Goal: Transaction & Acquisition: Book appointment/travel/reservation

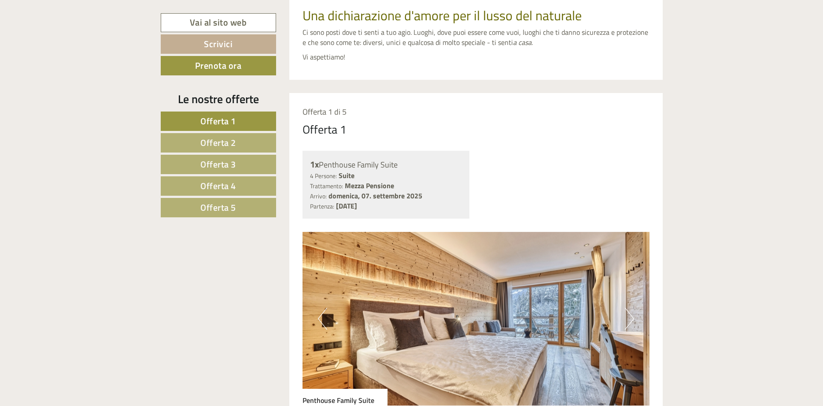
scroll to position [472, 0]
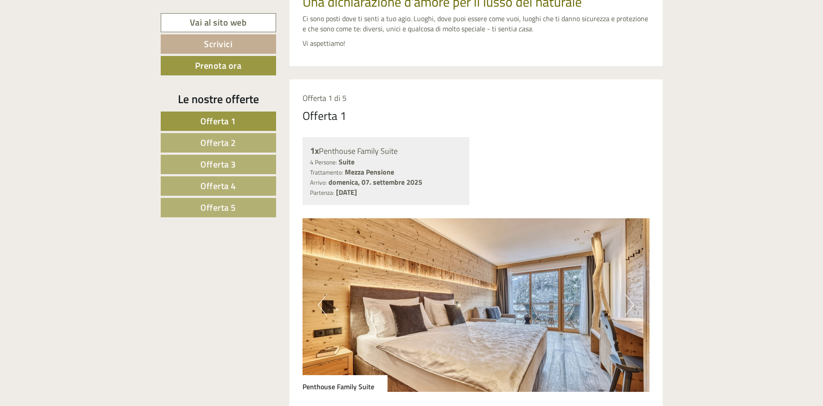
click at [230, 181] on span "Offerta 4" at bounding box center [218, 186] width 36 height 14
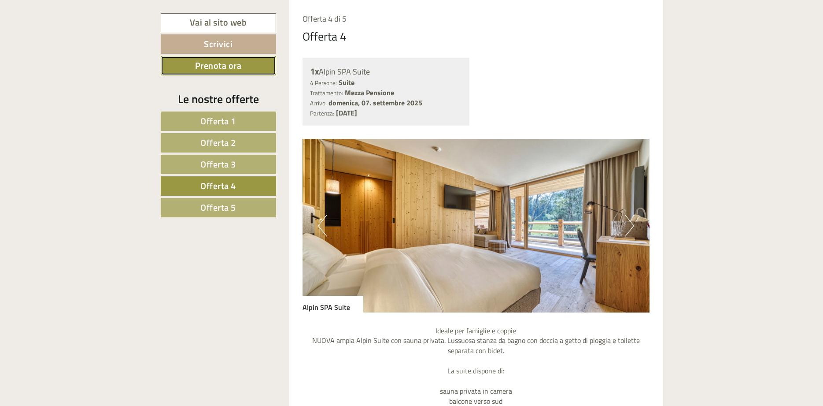
click at [262, 66] on link "Prenota ora" at bounding box center [218, 65] width 115 height 19
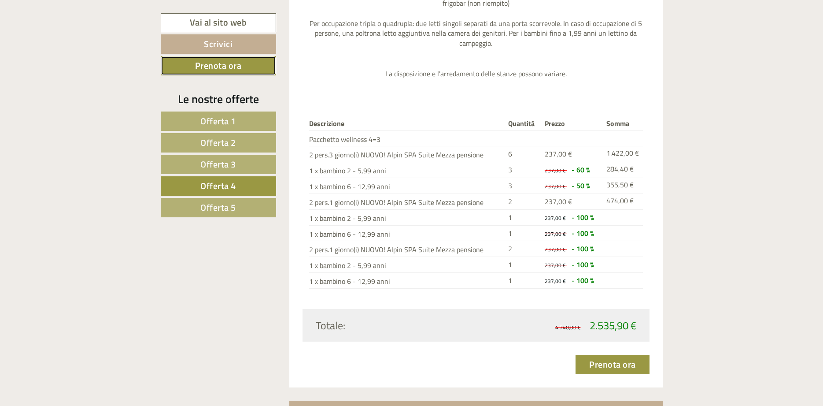
scroll to position [1134, 0]
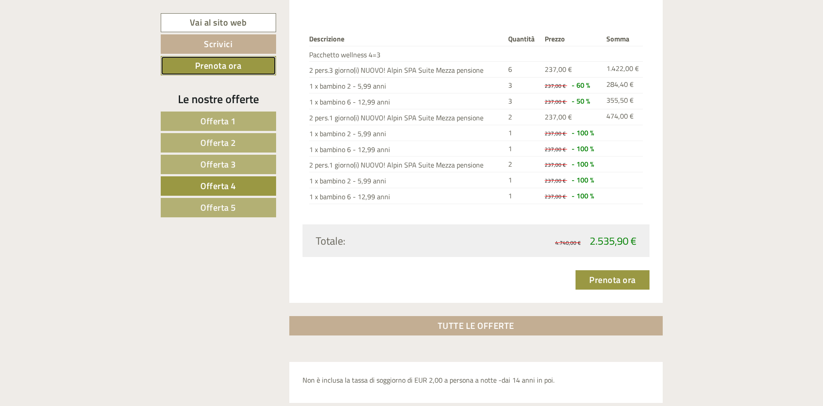
scroll to position [551, 0]
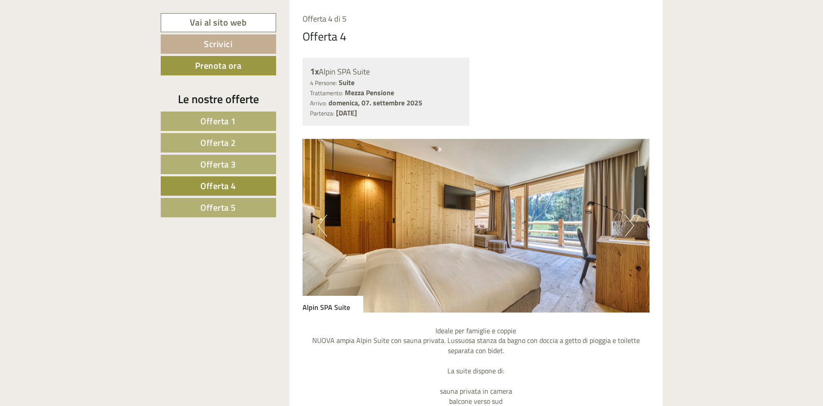
click at [625, 224] on button "Next" at bounding box center [629, 225] width 9 height 22
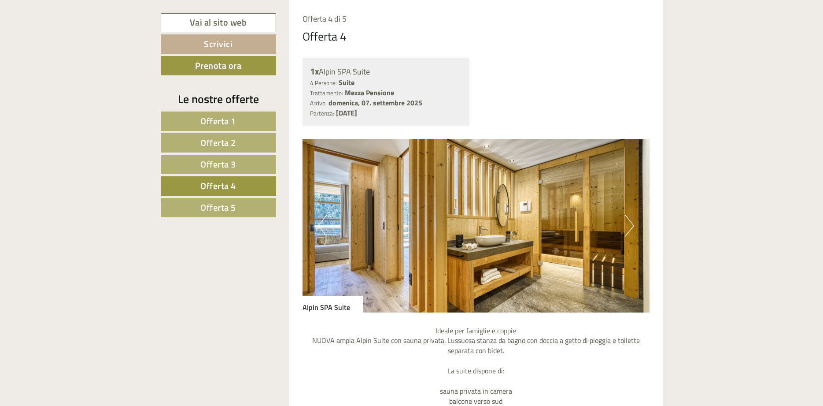
click at [625, 224] on button "Next" at bounding box center [629, 225] width 9 height 22
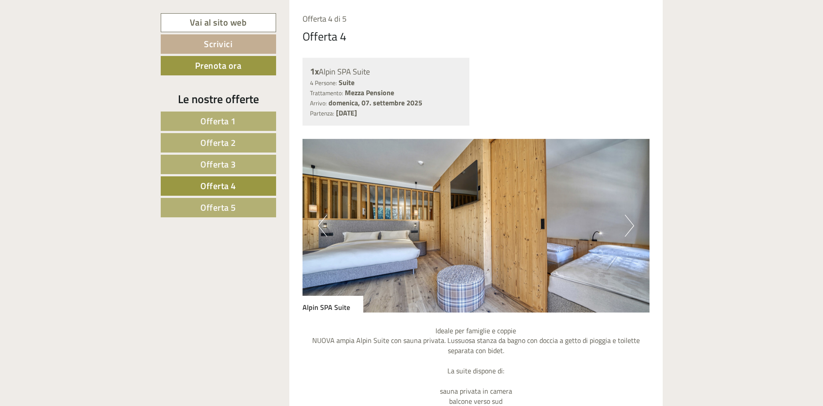
click at [630, 226] on button "Next" at bounding box center [629, 225] width 9 height 22
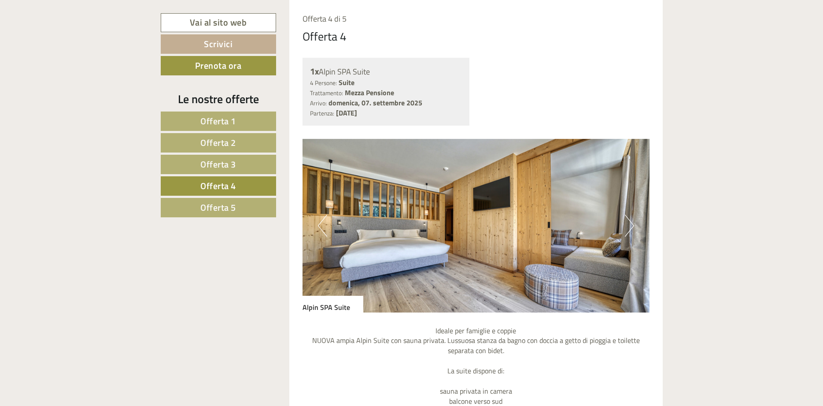
click at [630, 226] on button "Next" at bounding box center [629, 225] width 9 height 22
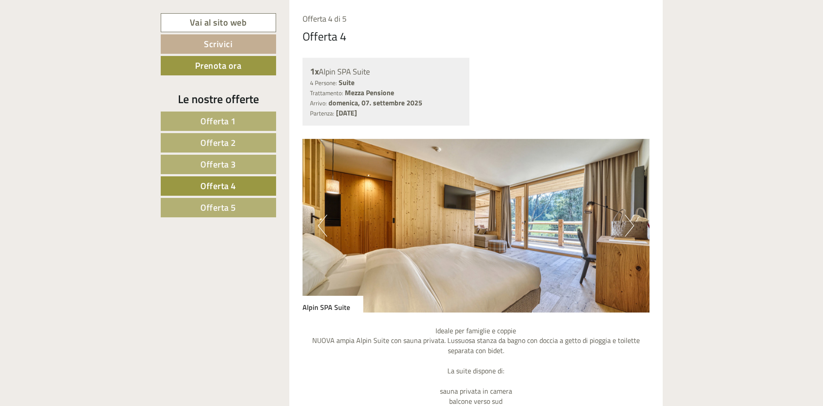
click at [630, 226] on button "Next" at bounding box center [629, 225] width 9 height 22
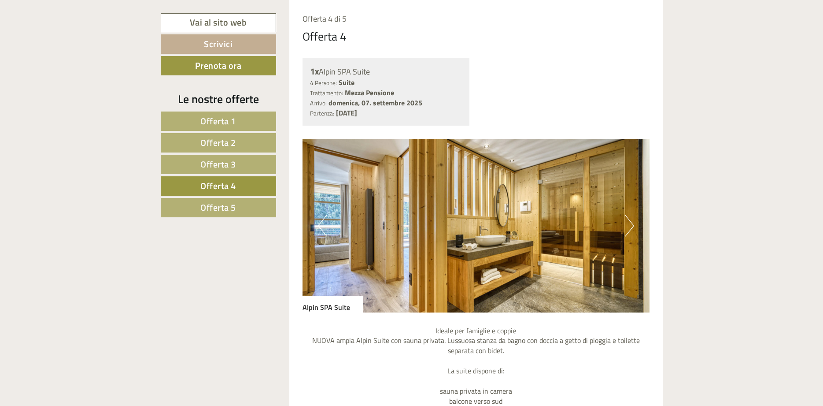
click at [572, 207] on img at bounding box center [476, 226] width 347 height 174
click at [628, 218] on button "Next" at bounding box center [629, 225] width 9 height 22
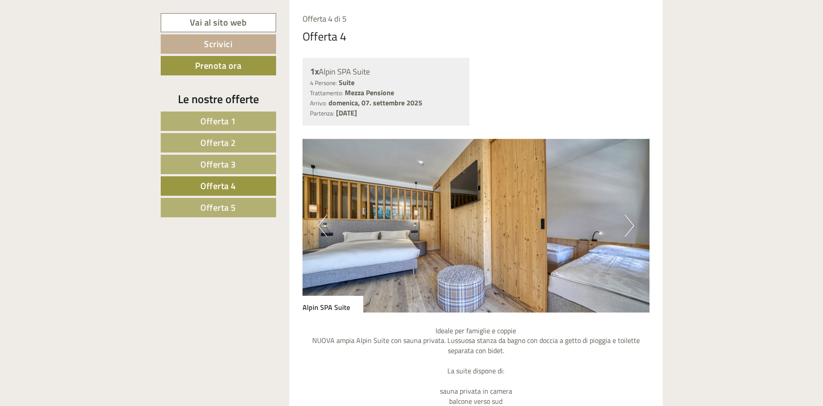
scroll to position [544, 0]
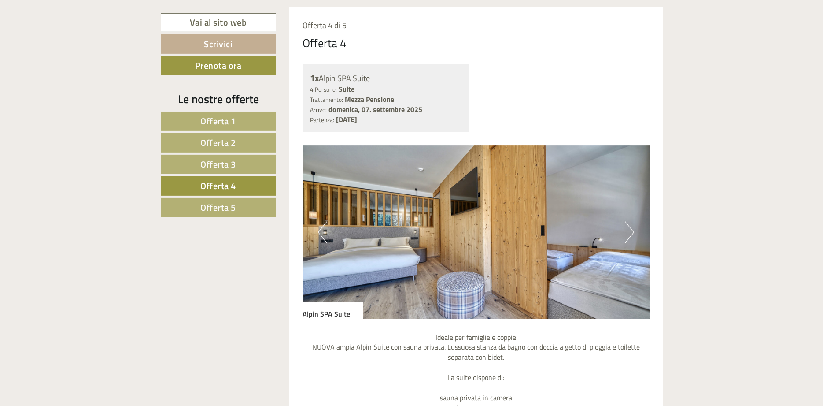
click at [373, 263] on img at bounding box center [476, 232] width 347 height 174
click at [624, 232] on img at bounding box center [476, 232] width 347 height 174
click at [626, 230] on button "Next" at bounding box center [629, 232] width 9 height 22
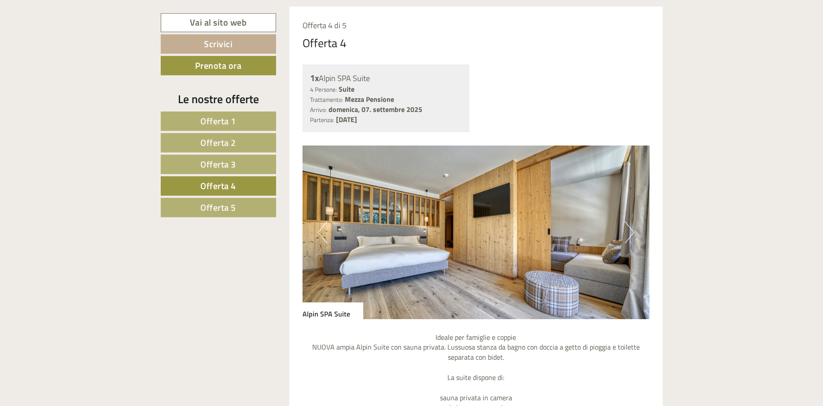
click at [629, 223] on button "Next" at bounding box center [629, 232] width 9 height 22
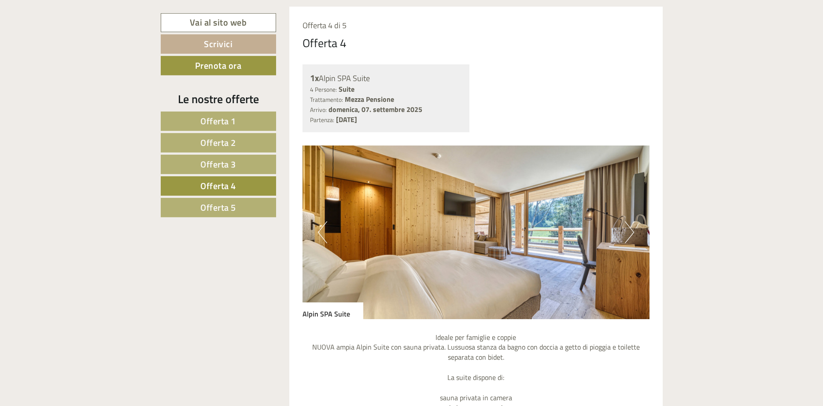
click at [629, 223] on button "Next" at bounding box center [629, 232] width 9 height 22
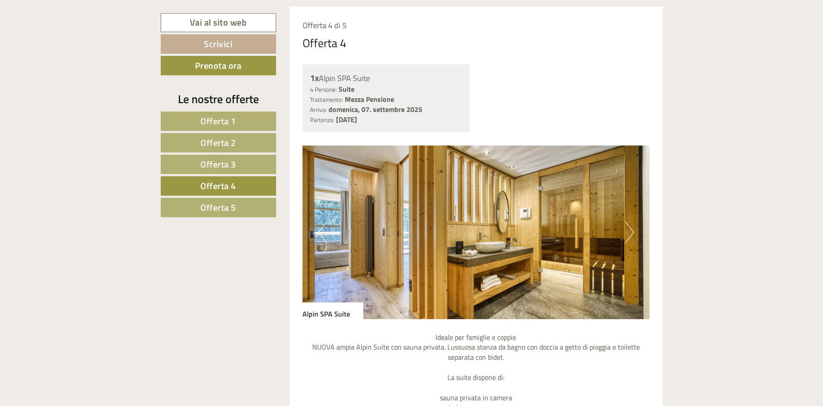
click at [629, 223] on button "Next" at bounding box center [629, 232] width 9 height 22
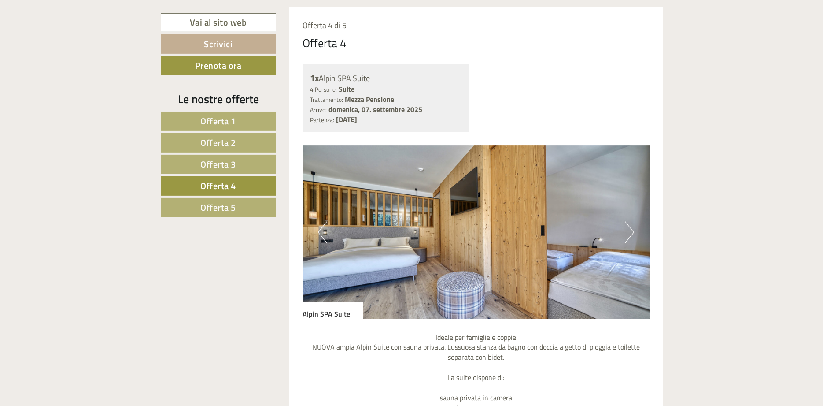
click at [625, 227] on button "Next" at bounding box center [629, 232] width 9 height 22
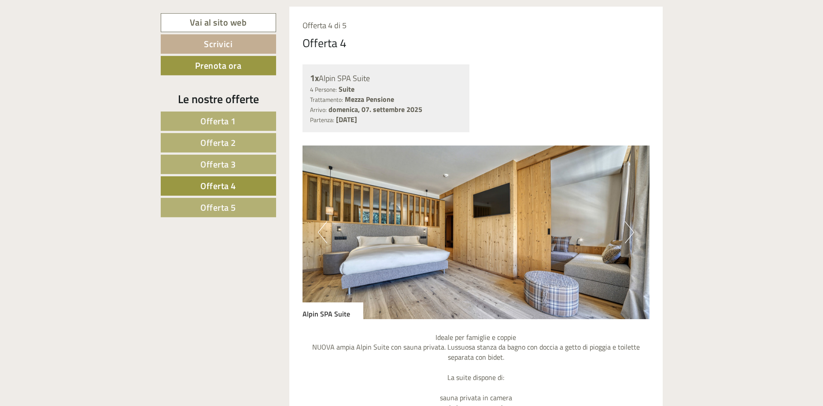
click at [632, 229] on button "Next" at bounding box center [629, 232] width 9 height 22
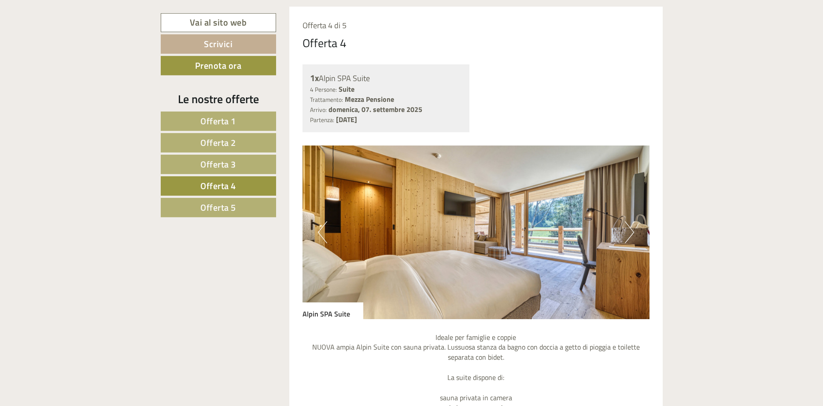
click at [632, 229] on button "Next" at bounding box center [629, 232] width 9 height 22
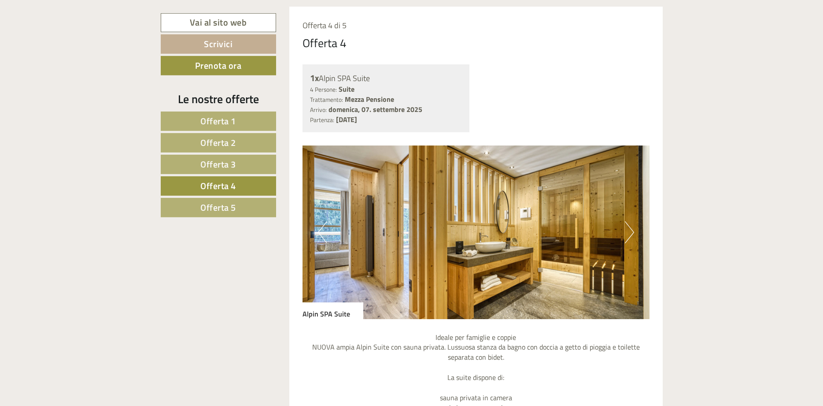
click at [632, 231] on button "Next" at bounding box center [629, 232] width 9 height 22
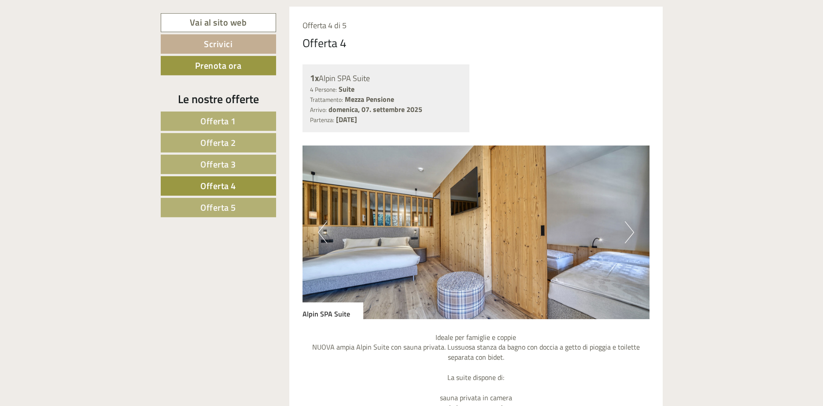
click at [632, 231] on button "Next" at bounding box center [629, 232] width 9 height 22
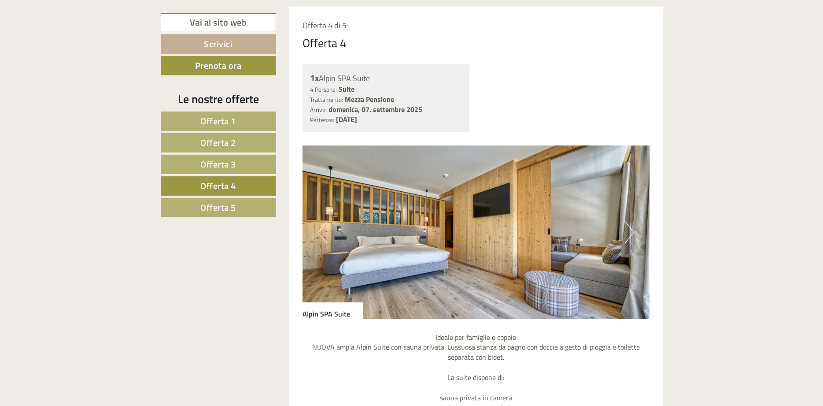
click at [632, 231] on button "Next" at bounding box center [629, 232] width 9 height 22
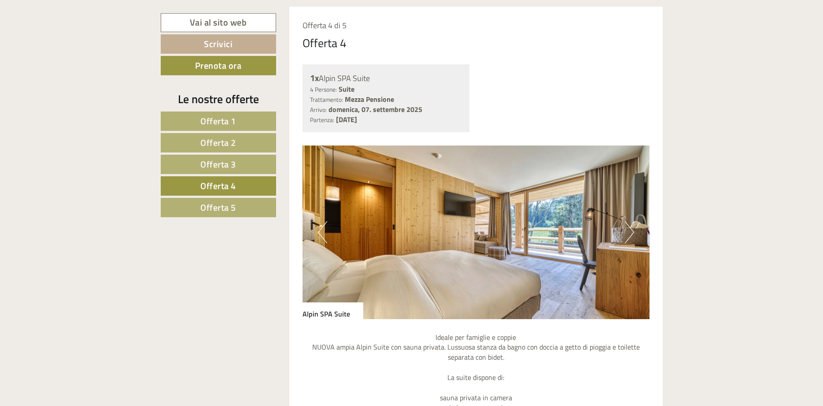
click at [628, 230] on button "Next" at bounding box center [629, 232] width 9 height 22
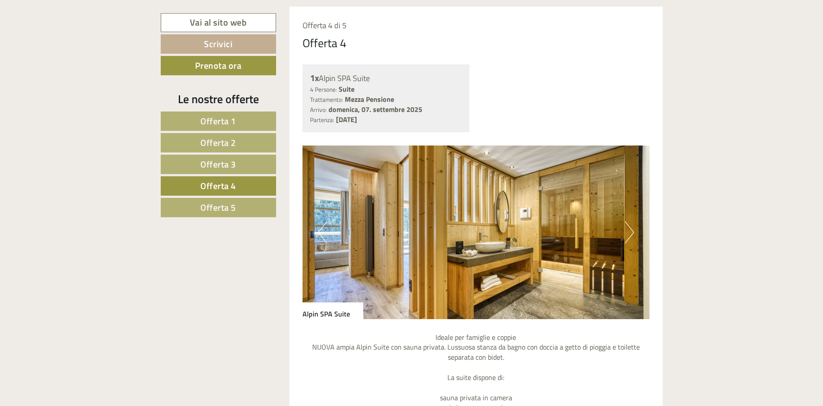
click at [633, 238] on button "Next" at bounding box center [629, 232] width 9 height 22
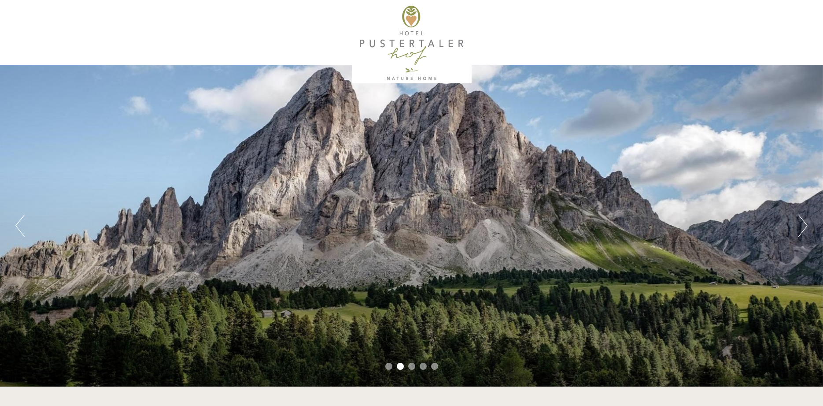
scroll to position [0, 0]
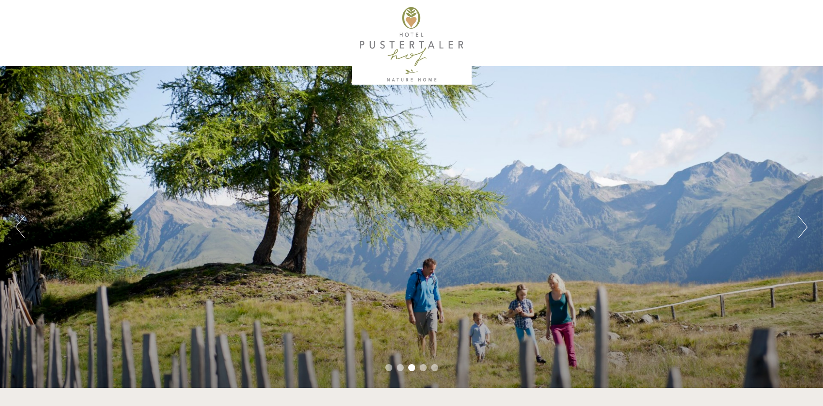
click at [327, 279] on div "Previous Next 1 2 3 4 5" at bounding box center [411, 226] width 823 height 321
click at [411, 279] on div "Previous Next 1 2 3 4 5" at bounding box center [411, 226] width 823 height 321
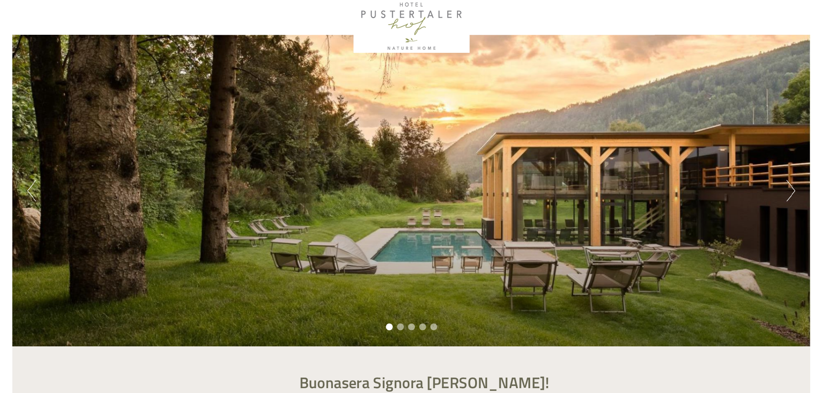
scroll to position [30, 0]
